Goal: Check status: Check status

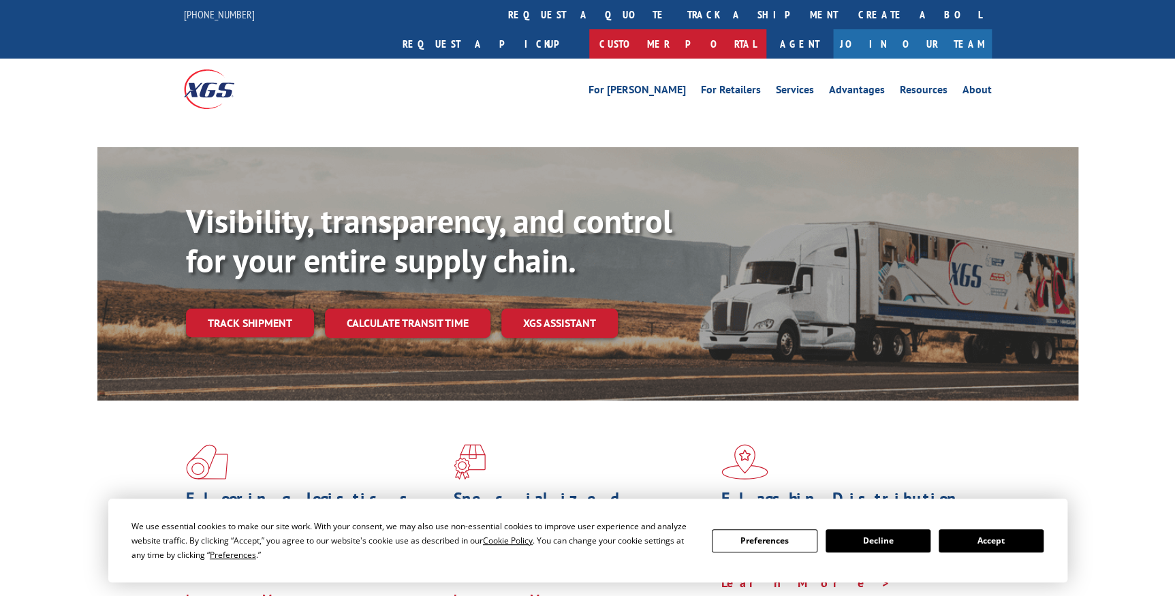
click at [766, 29] on link "Customer Portal" at bounding box center [677, 43] width 177 height 29
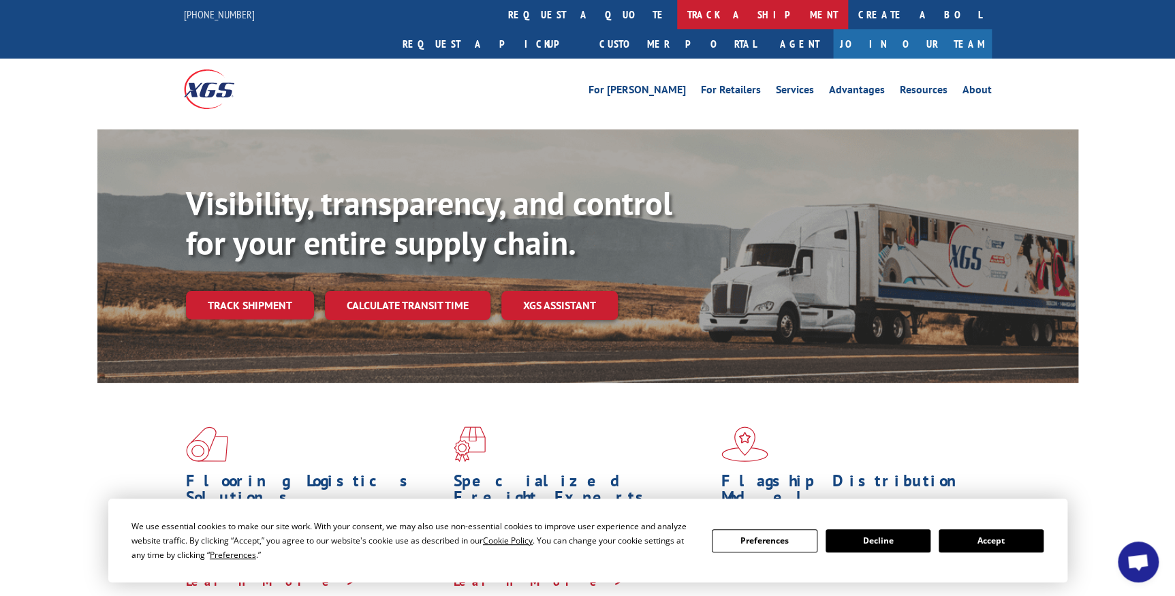
click at [677, 18] on link "track a shipment" at bounding box center [762, 14] width 171 height 29
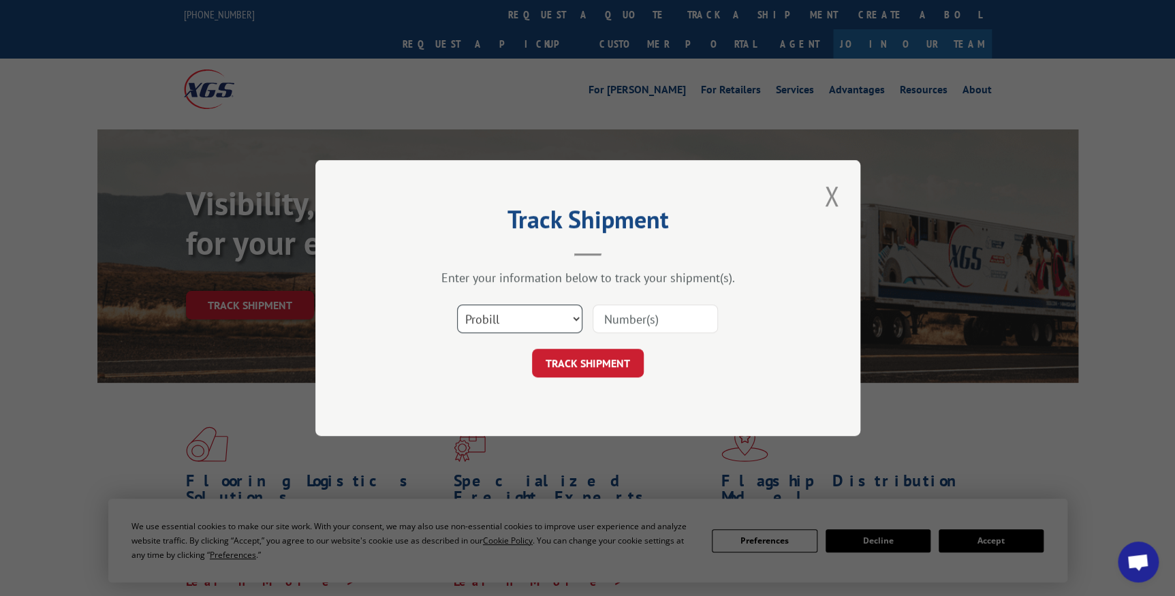
click at [549, 319] on select "Select category... Probill BOL PO" at bounding box center [519, 318] width 125 height 29
select select "bol"
click at [457, 304] on select "Select category... Probill BOL PO" at bounding box center [519, 318] width 125 height 29
click at [631, 321] on input at bounding box center [655, 318] width 125 height 29
type input "85744"
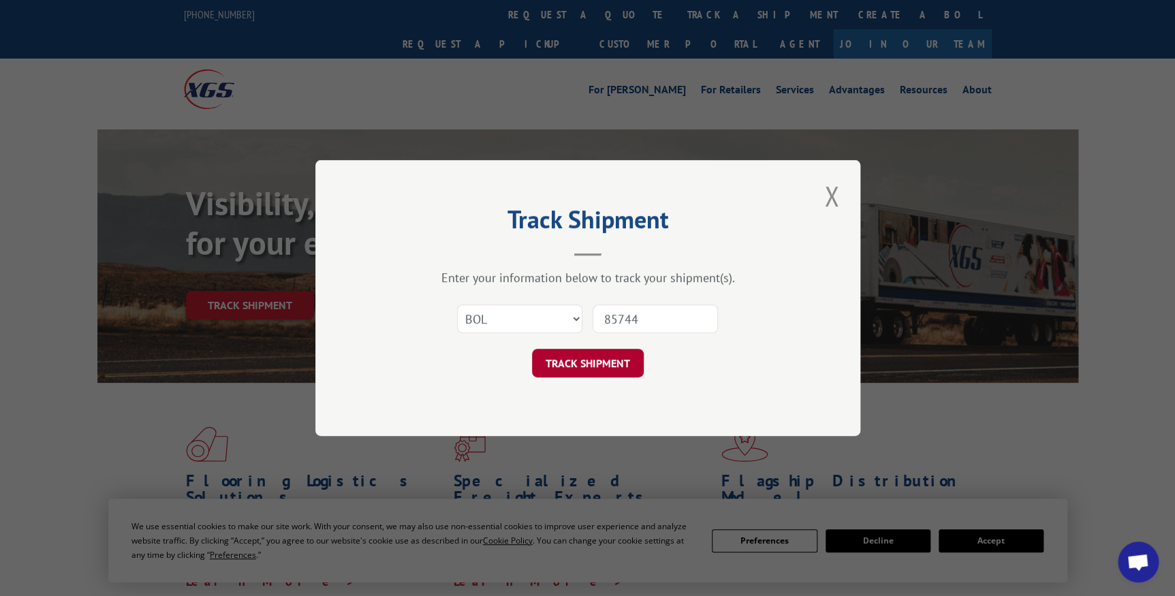
click at [606, 361] on button "TRACK SHIPMENT" at bounding box center [588, 363] width 112 height 29
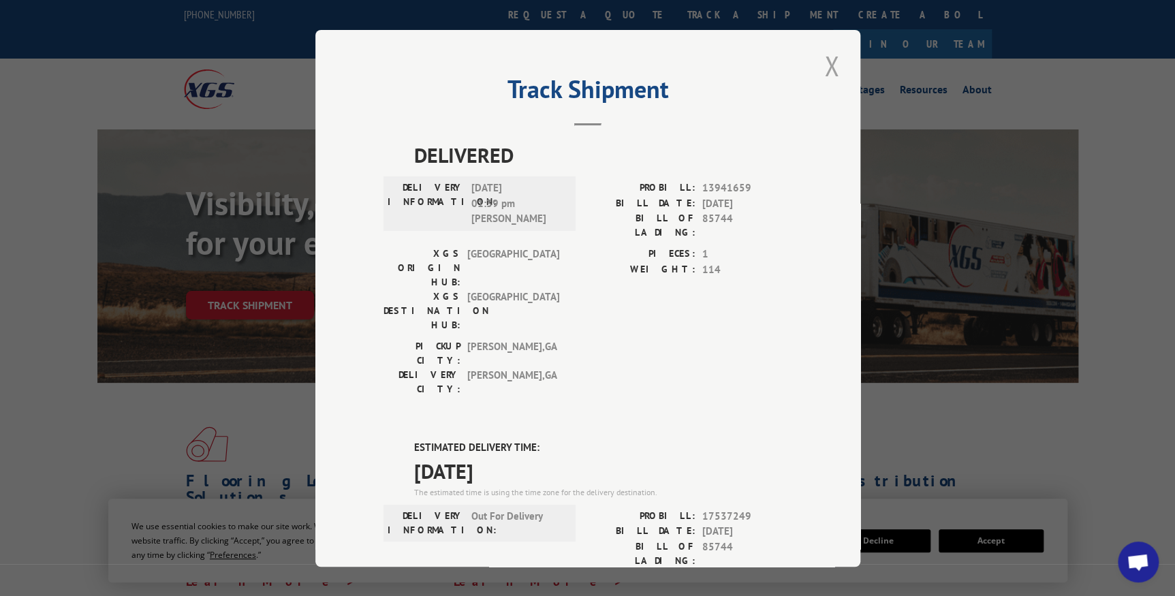
click at [825, 76] on button "Close modal" at bounding box center [831, 65] width 23 height 37
